Goal: Task Accomplishment & Management: Use online tool/utility

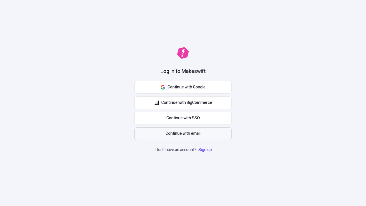
click at [183, 134] on span "Continue with email" at bounding box center [183, 133] width 35 height 6
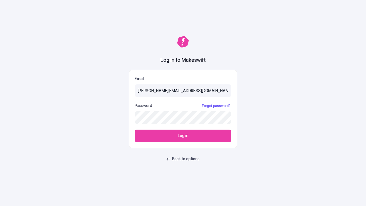
type input "[PERSON_NAME][EMAIL_ADDRESS][DOMAIN_NAME]"
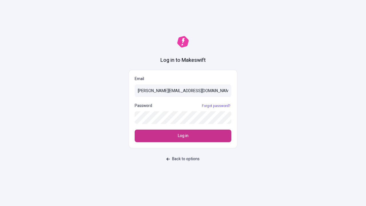
click at [183, 136] on span "Log in" at bounding box center [183, 136] width 11 height 6
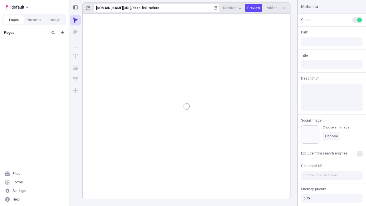
type input "/deep-link-soluta"
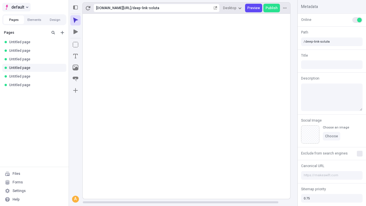
click at [16, 7] on span "default" at bounding box center [17, 7] width 13 height 7
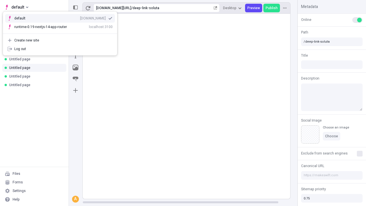
click at [80, 17] on div "qee9k4dy7d.staging.makeswift.site" at bounding box center [93, 18] width 26 height 5
click at [62, 33] on icon "Add new" at bounding box center [62, 32] width 3 height 3
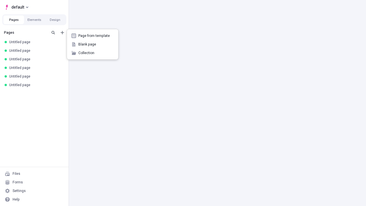
click at [93, 44] on span "Blank page" at bounding box center [95, 44] width 35 height 5
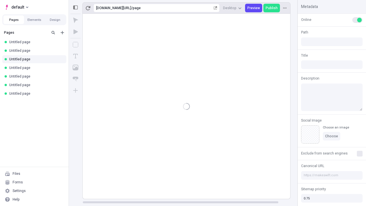
type input "/page"
